Goal: Task Accomplishment & Management: Complete application form

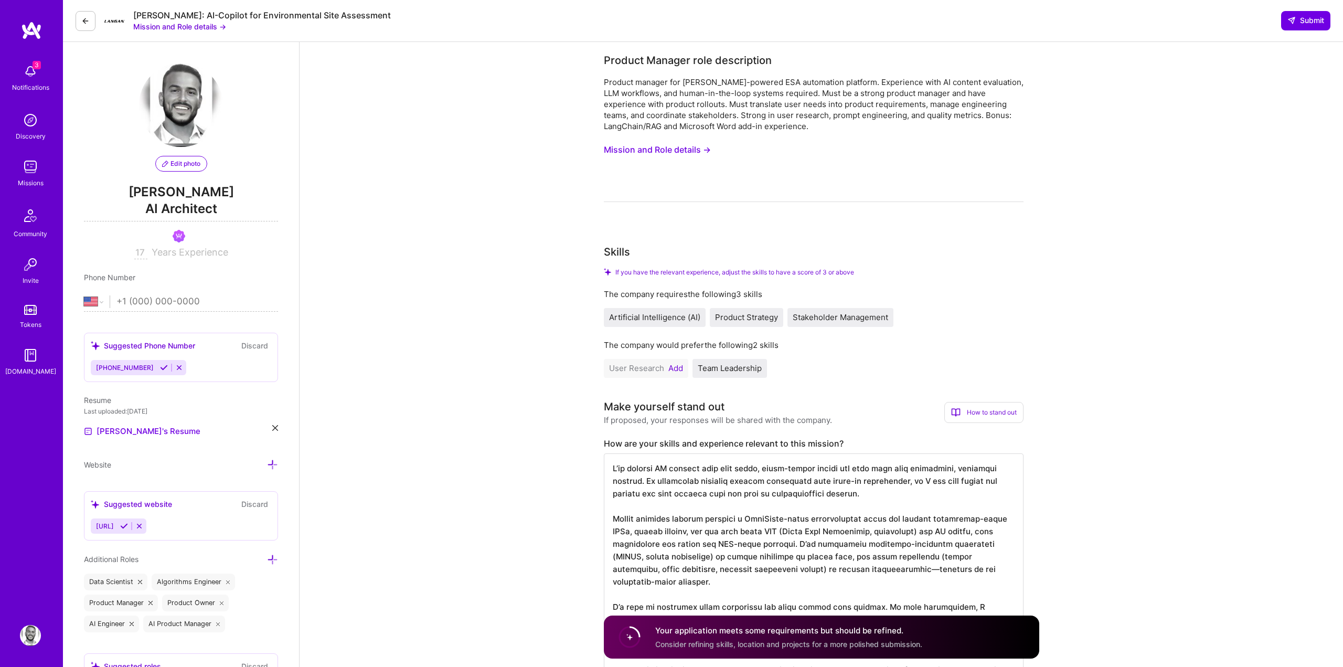
select select "US"
click at [678, 152] on button "Mission and Role details →" at bounding box center [657, 149] width 107 height 19
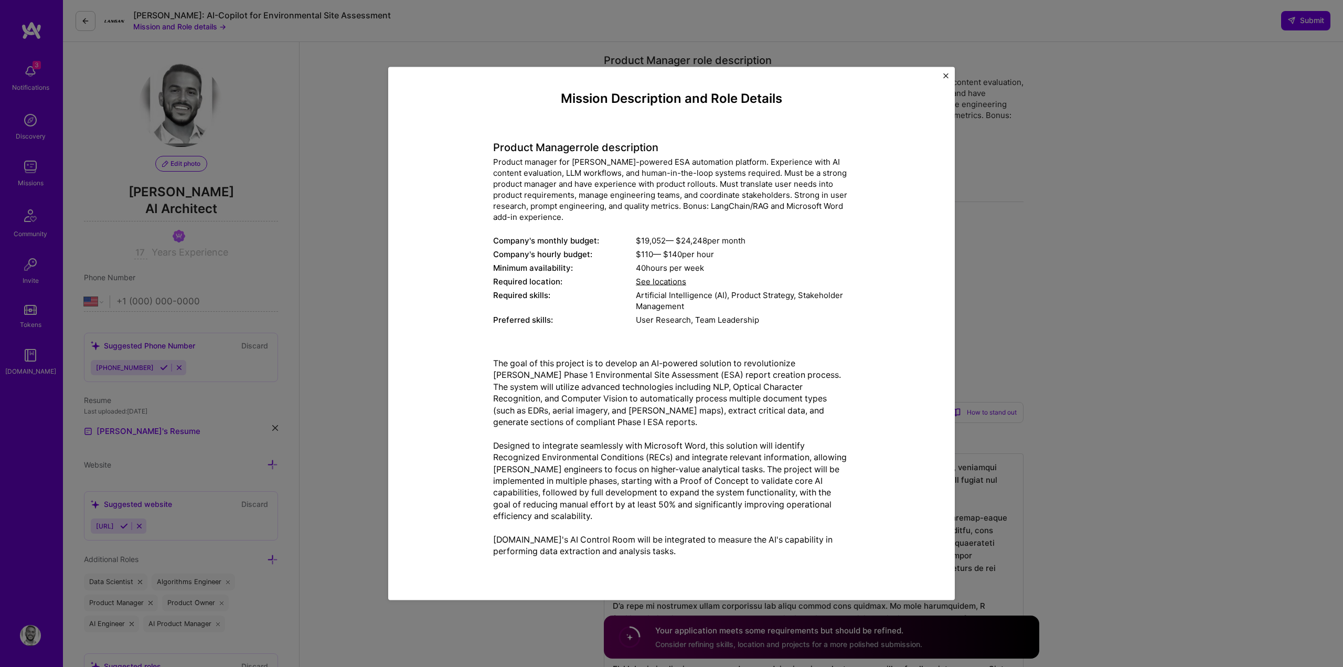
click at [530, 142] on h4 "Product Manager role description" at bounding box center [671, 147] width 357 height 13
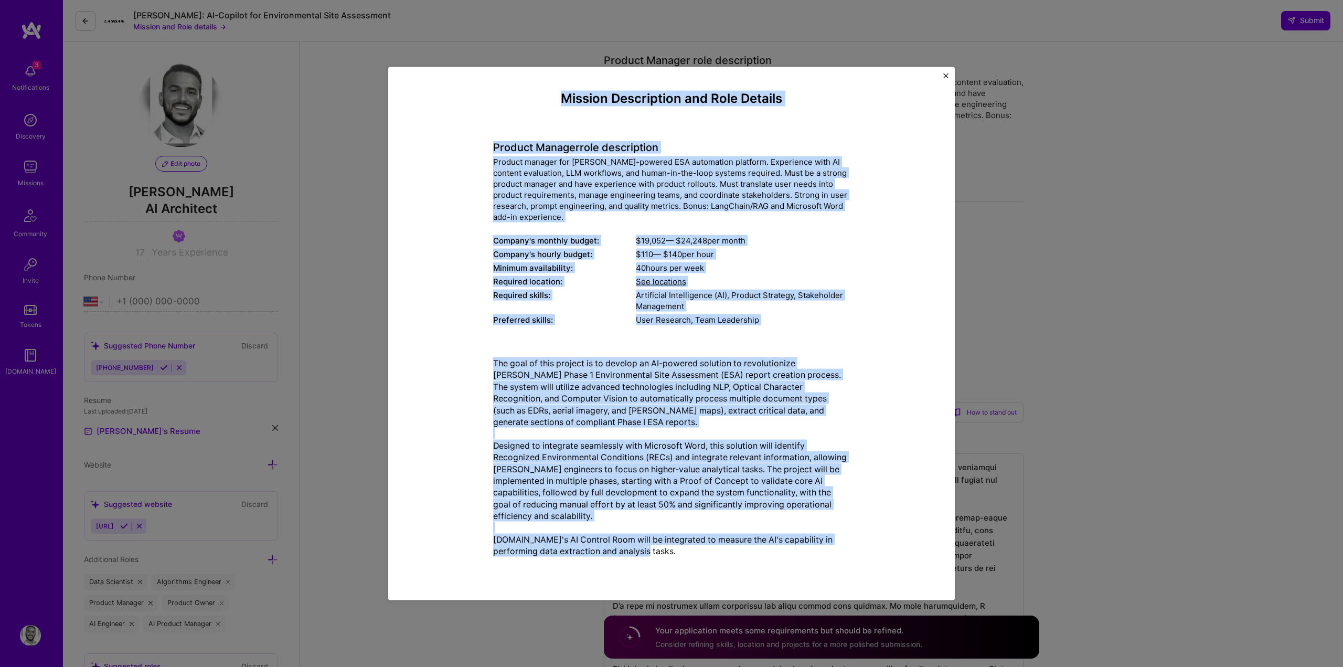
drag, startPoint x: 560, startPoint y: 101, endPoint x: 679, endPoint y: 558, distance: 472.7
click at [679, 558] on div "Mission Description and Role Details Product Manager role description Product m…" at bounding box center [671, 433] width 357 height 685
copy div "Loremip Dolorsitame con Adip Elitsed Doeiusm Tempori utla etdoloremag Aliquae a…"
click at [1199, 253] on div "Mission Description and Role Details Product Manager role description Product m…" at bounding box center [671, 333] width 1343 height 667
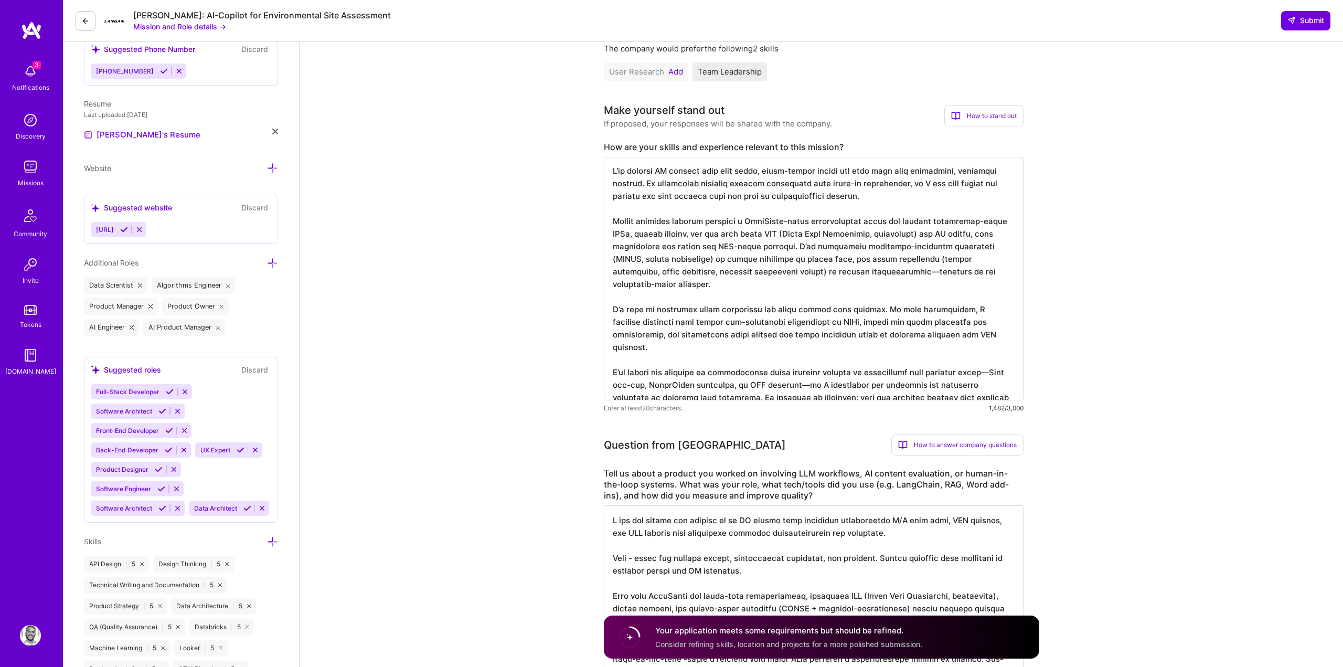
scroll to position [302, 0]
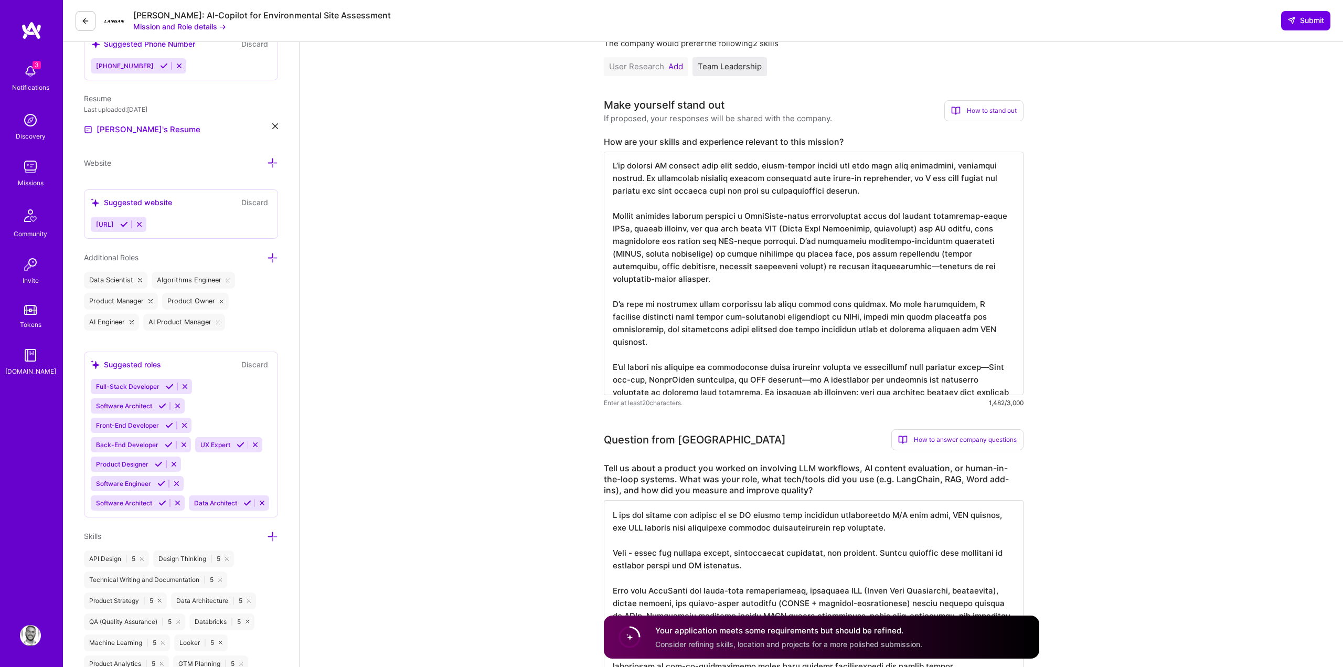
click at [733, 345] on textarea at bounding box center [814, 273] width 420 height 243
click at [760, 358] on textarea at bounding box center [814, 273] width 420 height 243
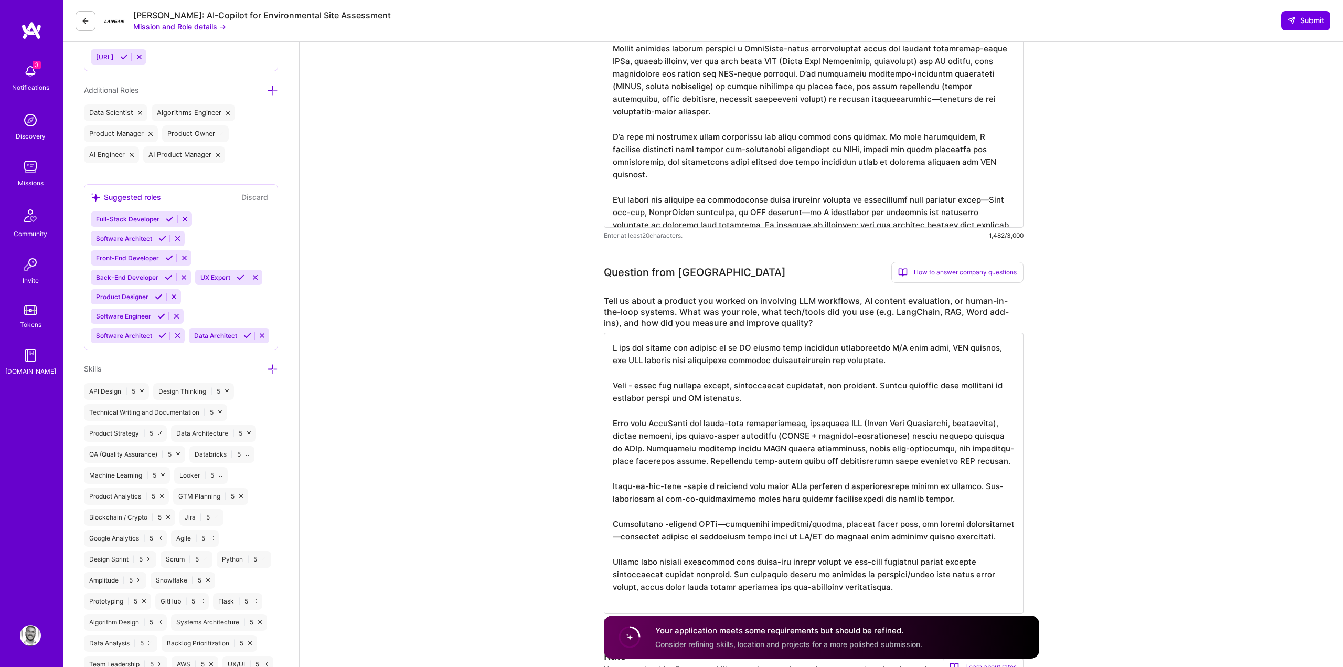
scroll to position [583, 0]
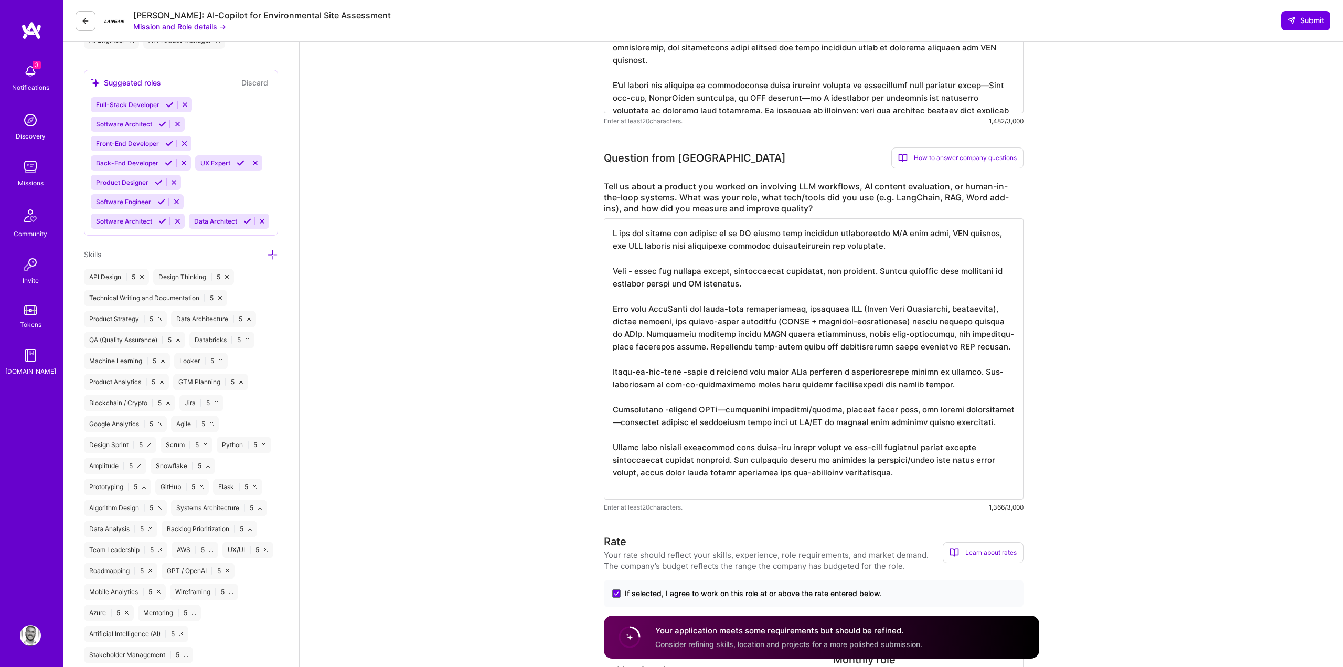
drag, startPoint x: 862, startPoint y: 480, endPoint x: 608, endPoint y: 183, distance: 391.0
click at [608, 183] on div "Tell us about a product you worked on involving LLM workflows, AI content evalu…" at bounding box center [814, 346] width 420 height 331
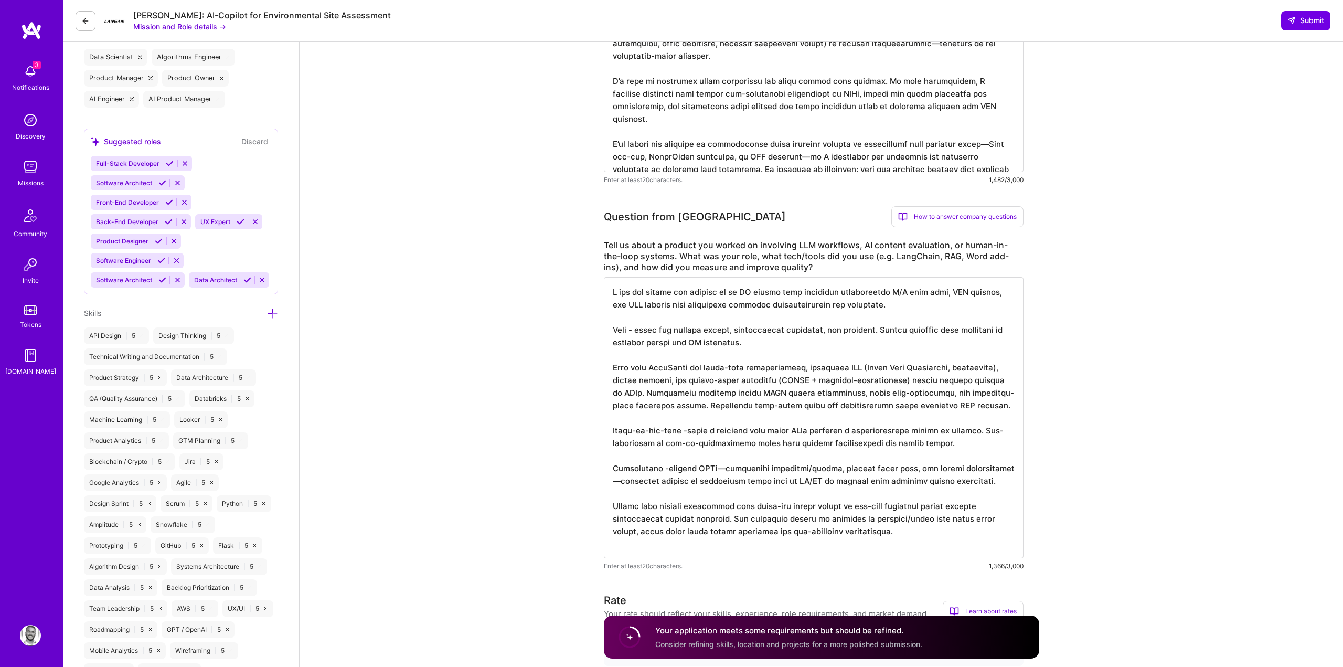
scroll to position [353, 0]
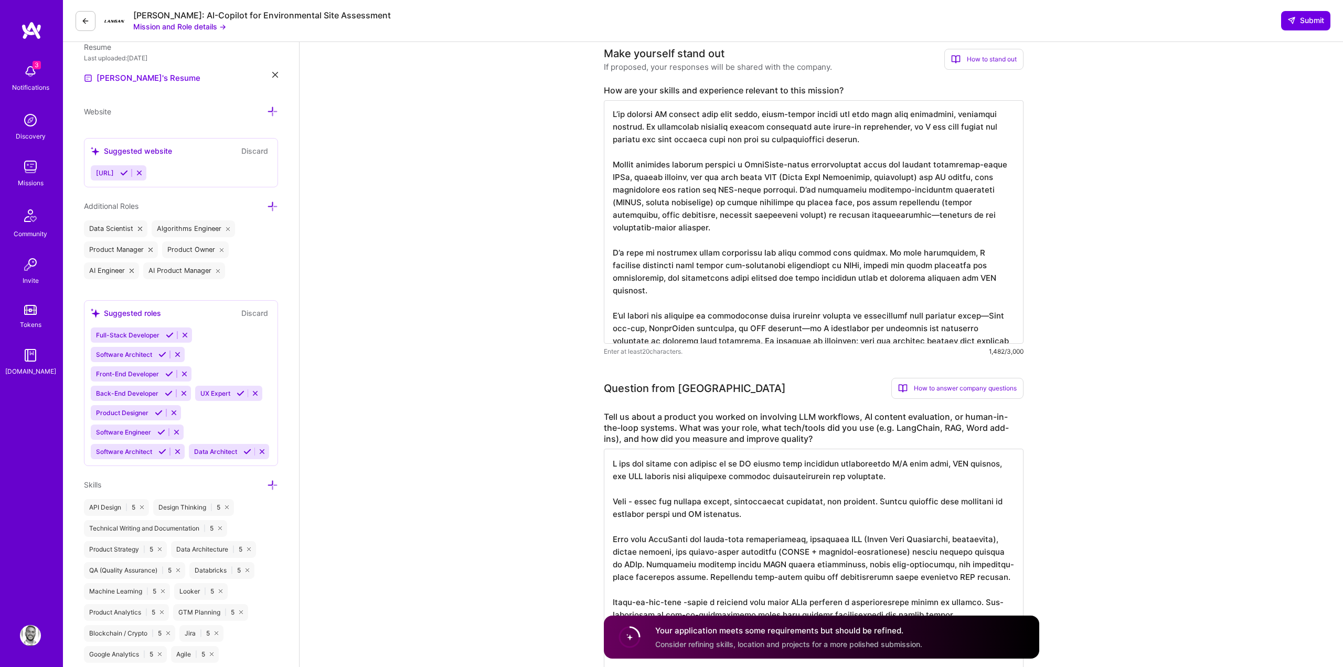
click at [749, 288] on textarea at bounding box center [814, 221] width 420 height 243
